Goal: Task Accomplishment & Management: Manage account settings

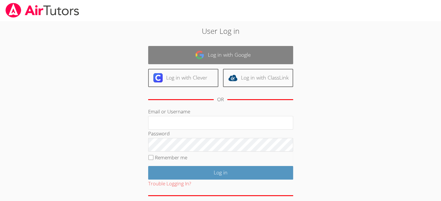
click at [244, 54] on link "Log in with Google" at bounding box center [220, 55] width 145 height 18
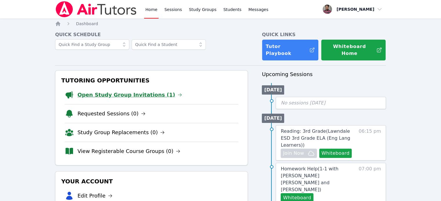
click at [129, 91] on link "Open Study Group Invitations (1)" at bounding box center [129, 95] width 105 height 8
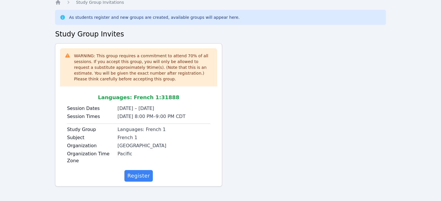
scroll to position [23, 0]
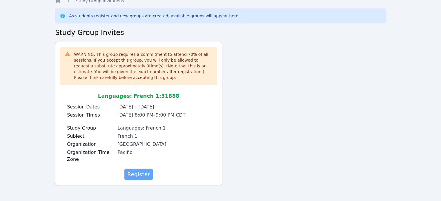
click at [138, 172] on span "Register" at bounding box center [138, 175] width 23 height 8
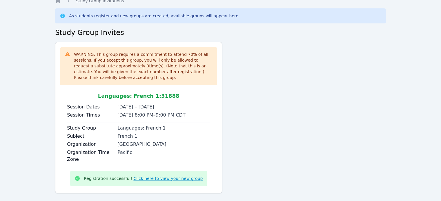
click at [165, 179] on link "Click here to view your new group" at bounding box center [167, 179] width 69 height 6
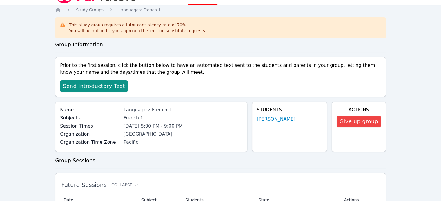
scroll to position [14, 0]
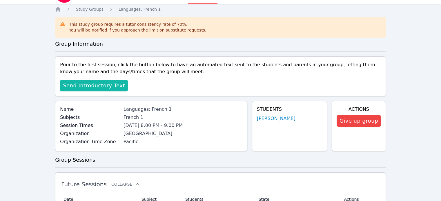
click at [104, 87] on span "Send Introductory Text" at bounding box center [94, 86] width 62 height 8
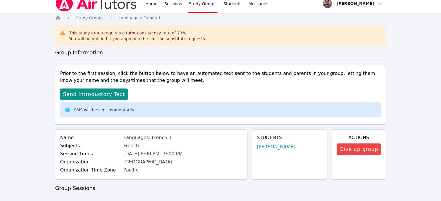
scroll to position [0, 0]
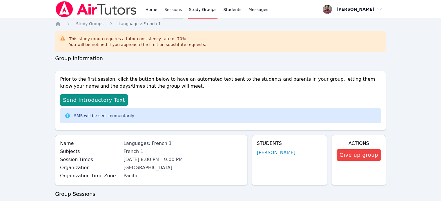
click at [176, 10] on link "Sessions" at bounding box center [173, 9] width 20 height 19
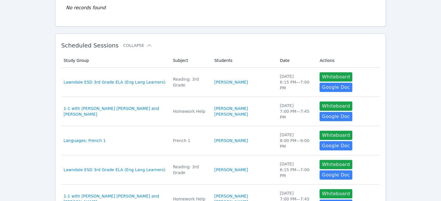
scroll to position [75, 0]
